Goal: Find specific page/section: Find specific page/section

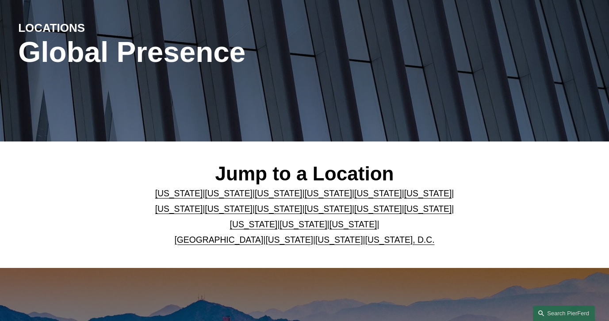
scroll to position [112, 0]
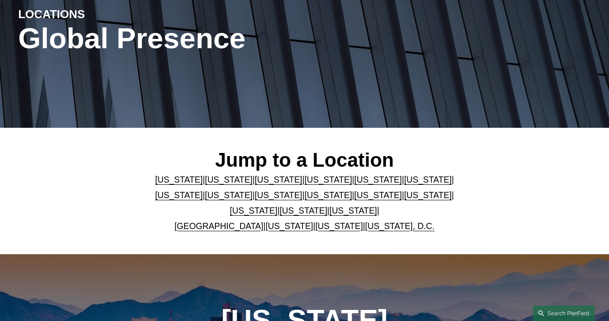
click at [284, 214] on link "[US_STATE]" at bounding box center [304, 210] width 48 height 9
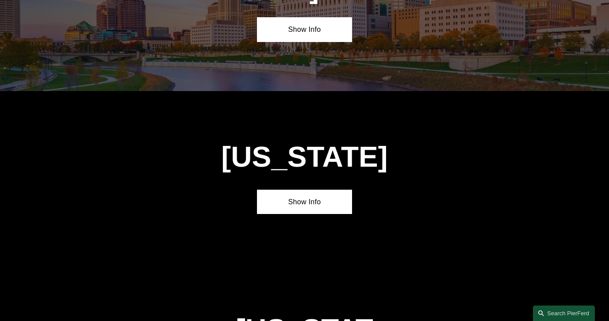
scroll to position [2606, 0]
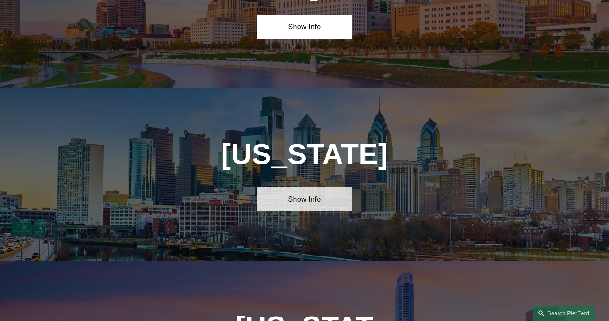
click at [292, 187] on link "Show Info" at bounding box center [305, 199] width 96 height 25
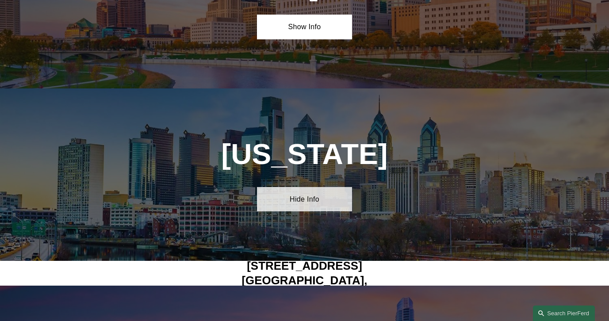
click at [289, 187] on link "Hide Info" at bounding box center [305, 199] width 96 height 25
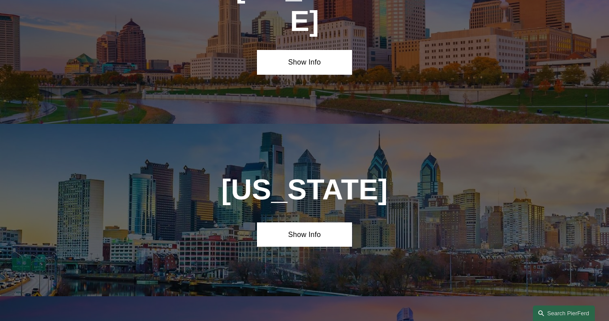
scroll to position [2571, 0]
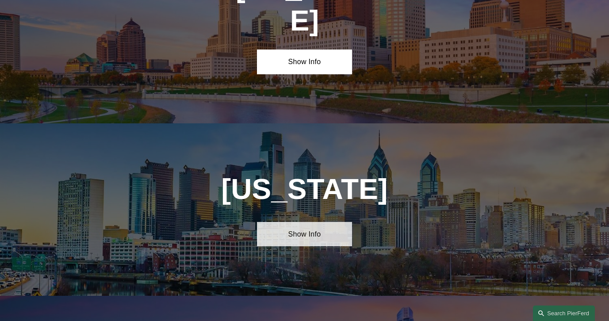
click at [313, 222] on link "Show Info" at bounding box center [305, 234] width 96 height 25
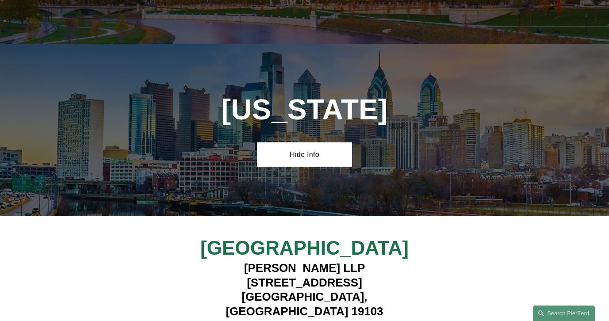
scroll to position [2651, 0]
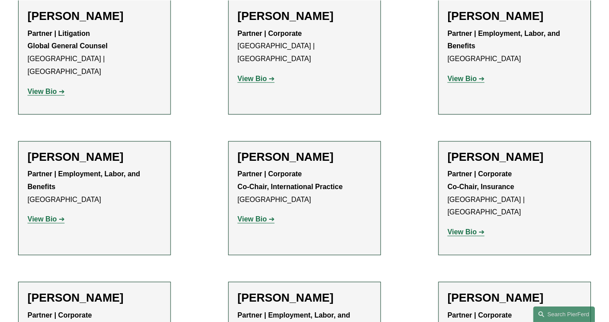
scroll to position [911, 0]
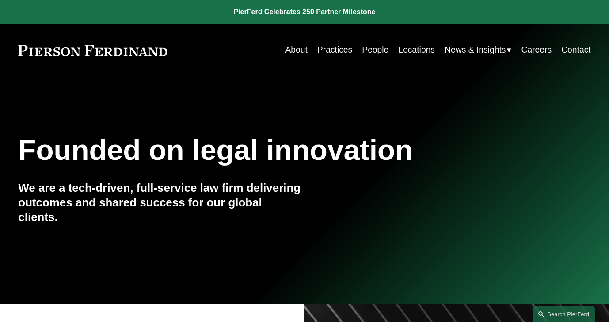
click at [321, 48] on link "Practices" at bounding box center [335, 50] width 35 height 17
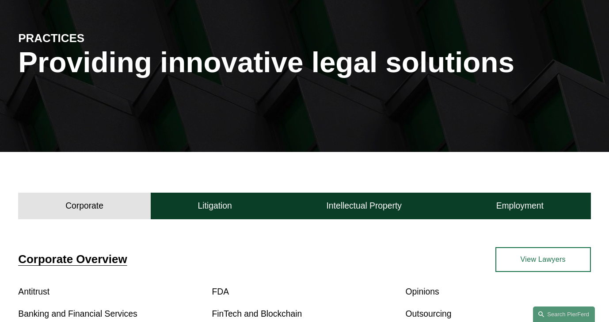
scroll to position [89, 0]
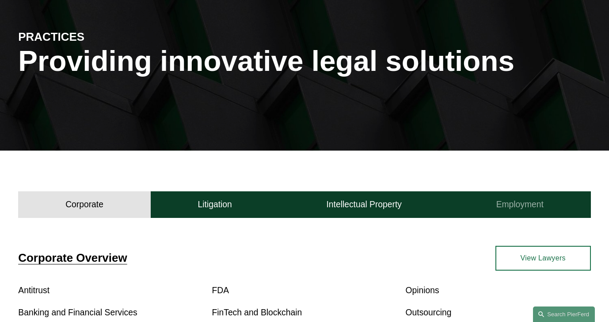
click at [499, 200] on h4 "Employment" at bounding box center [520, 204] width 47 height 11
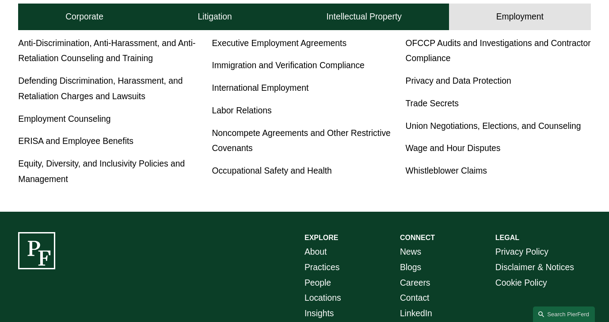
scroll to position [346, 0]
